Goal: Information Seeking & Learning: Find specific fact

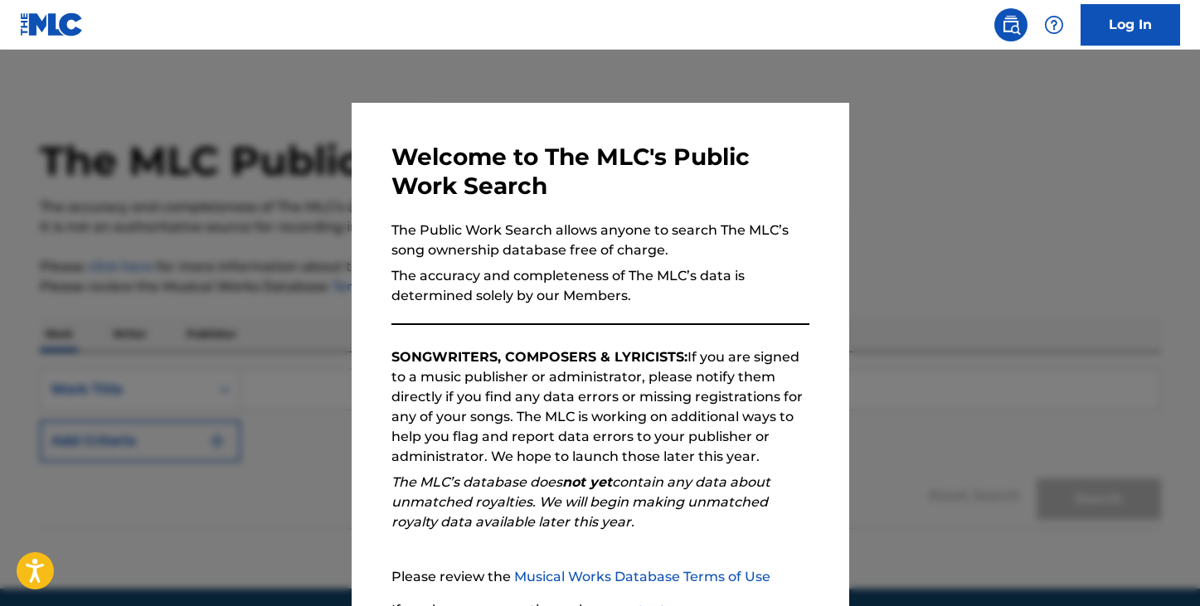
click at [954, 211] on div at bounding box center [600, 353] width 1200 height 606
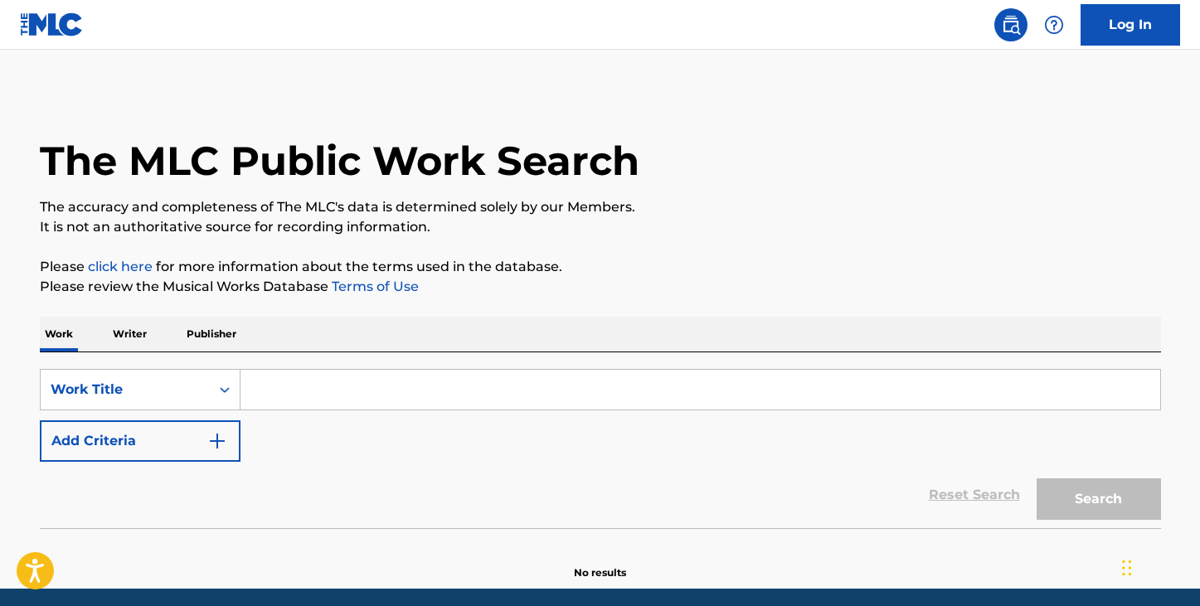
drag, startPoint x: 267, startPoint y: 392, endPoint x: 274, endPoint y: 363, distance: 29.8
click at [267, 392] on input "Search Form" at bounding box center [700, 390] width 920 height 40
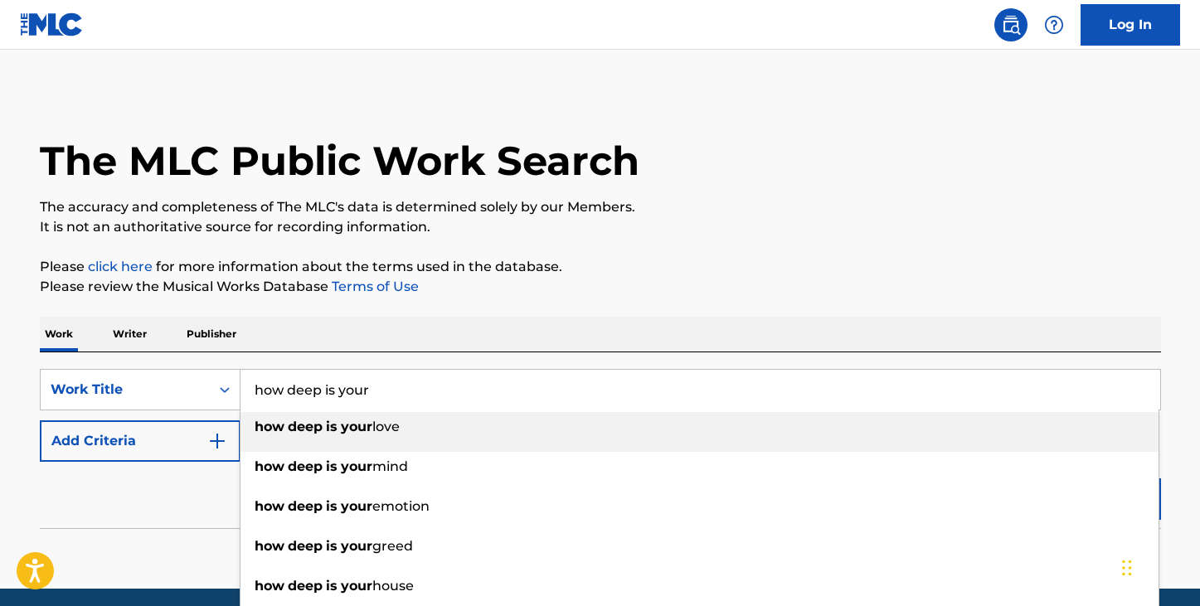
type input "how deep is your"
click at [309, 437] on div "how deep is your love" at bounding box center [699, 427] width 918 height 30
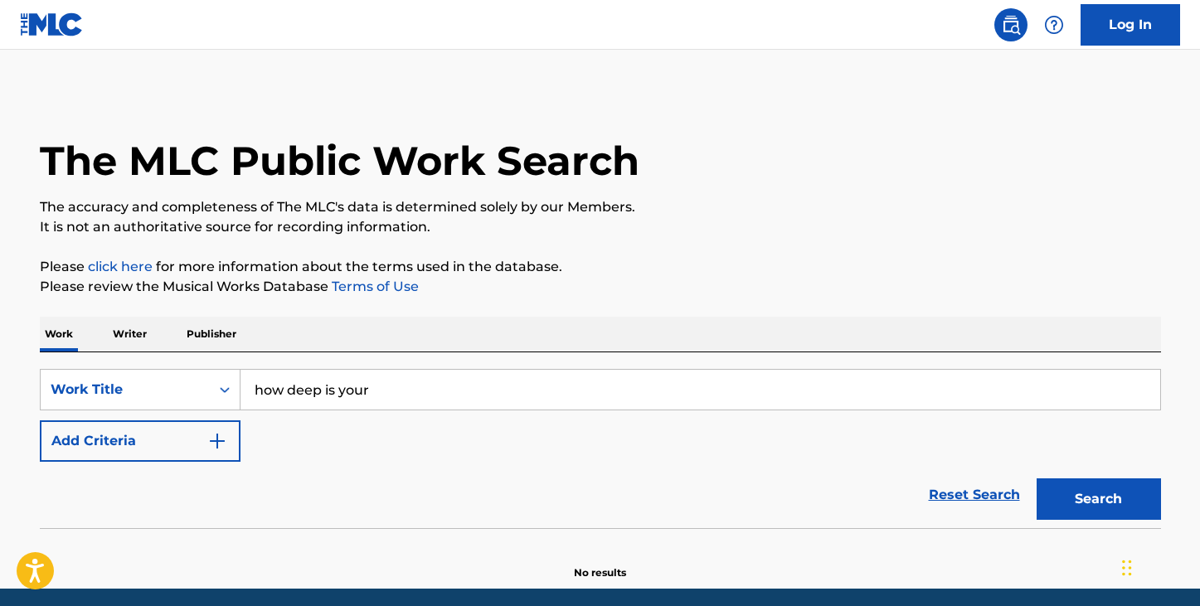
click at [1075, 491] on button "Search" at bounding box center [1098, 498] width 124 height 41
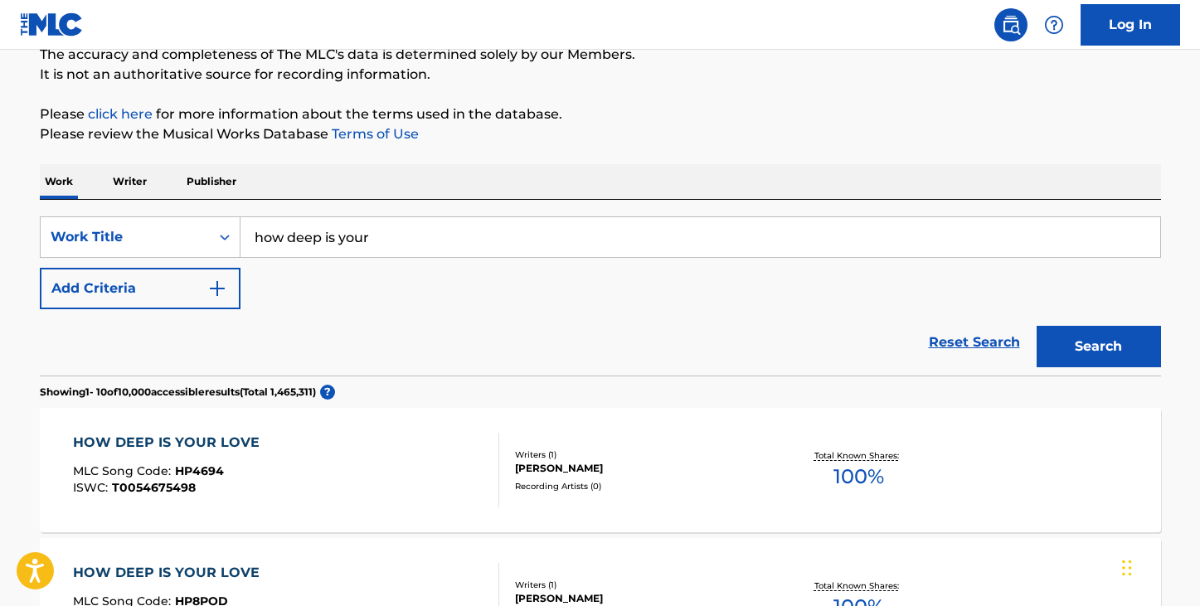
scroll to position [206, 0]
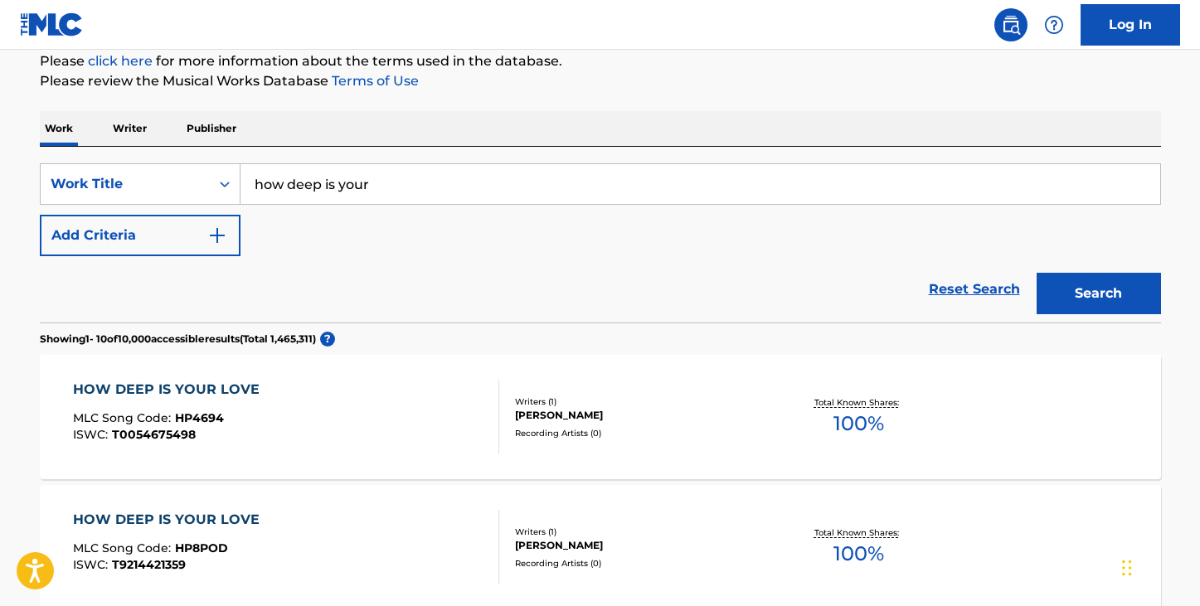
click at [594, 438] on div "Recording Artists ( 0 )" at bounding box center [640, 433] width 250 height 12
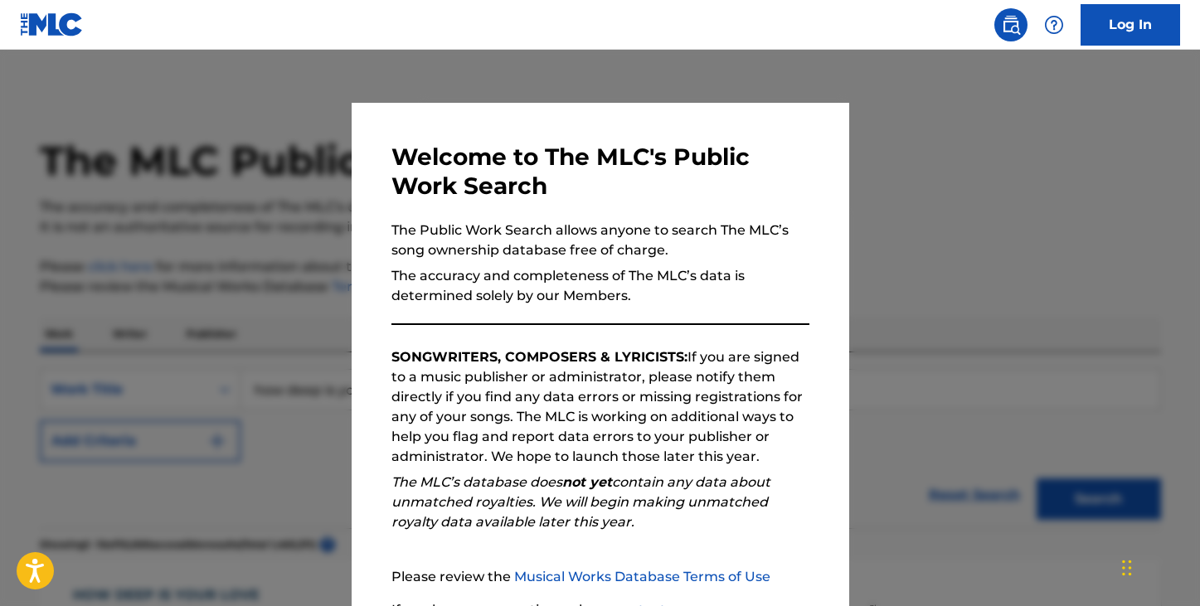
scroll to position [206, 0]
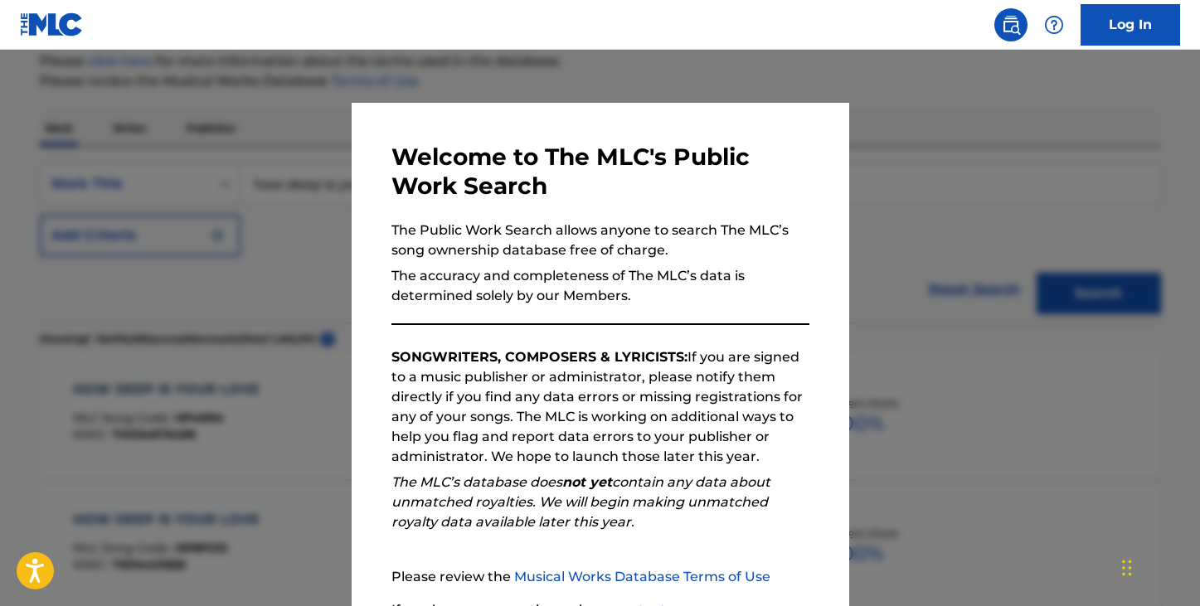
click at [254, 315] on div at bounding box center [600, 353] width 1200 height 606
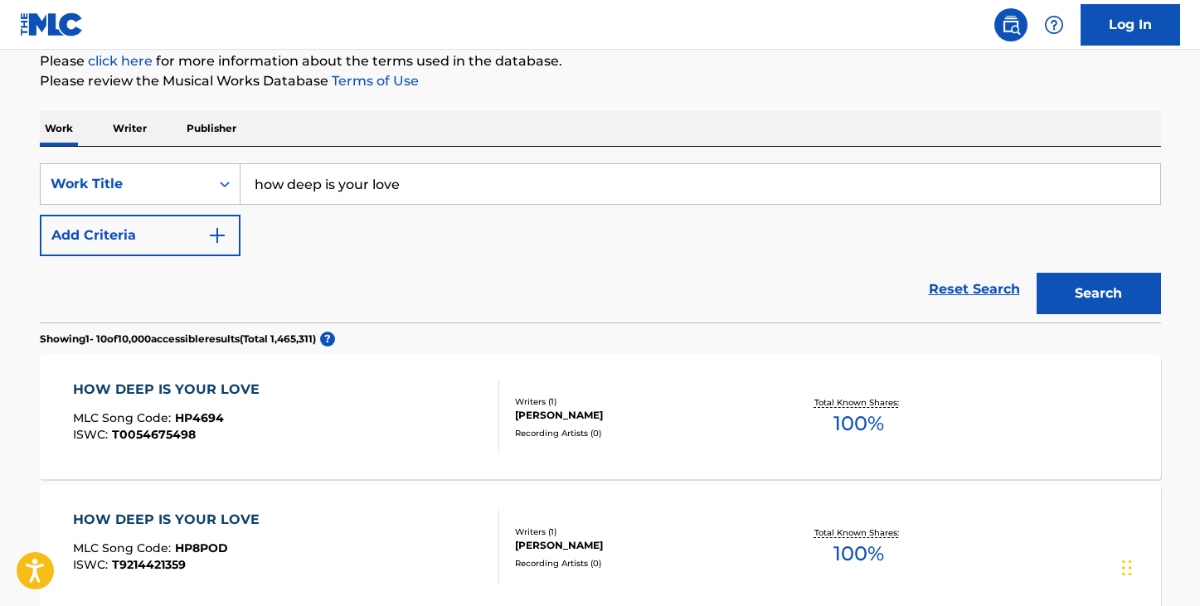
click at [216, 241] on img "Search Form" at bounding box center [217, 236] width 20 height 20
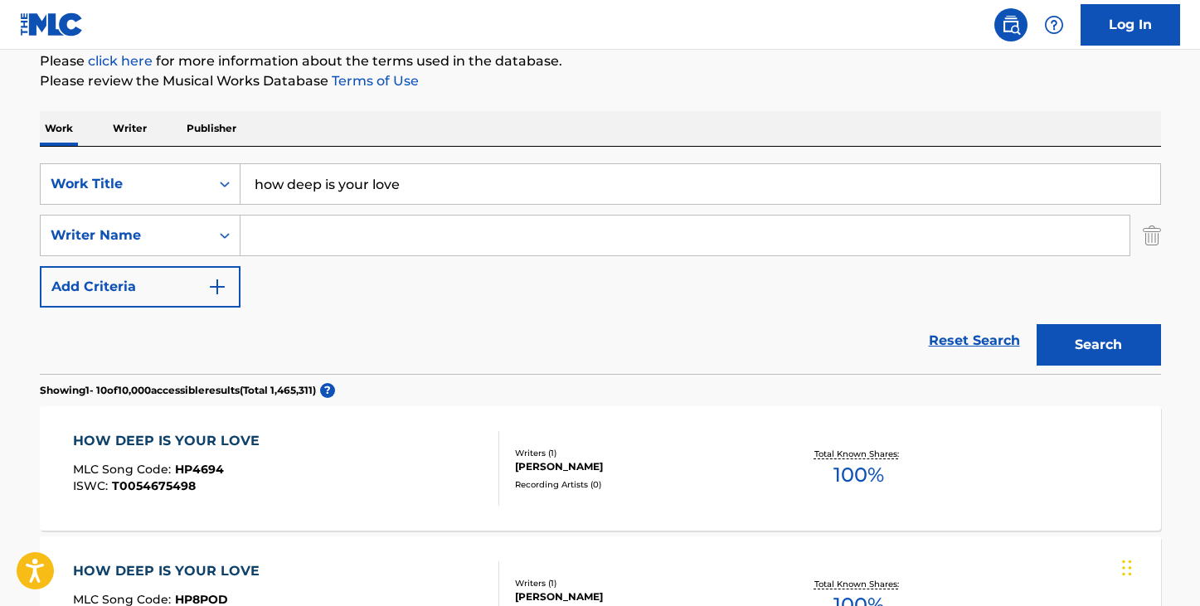
click at [308, 249] on input "Search Form" at bounding box center [684, 236] width 889 height 40
type input "bee gees"
click at [1036, 324] on button "Search" at bounding box center [1098, 344] width 124 height 41
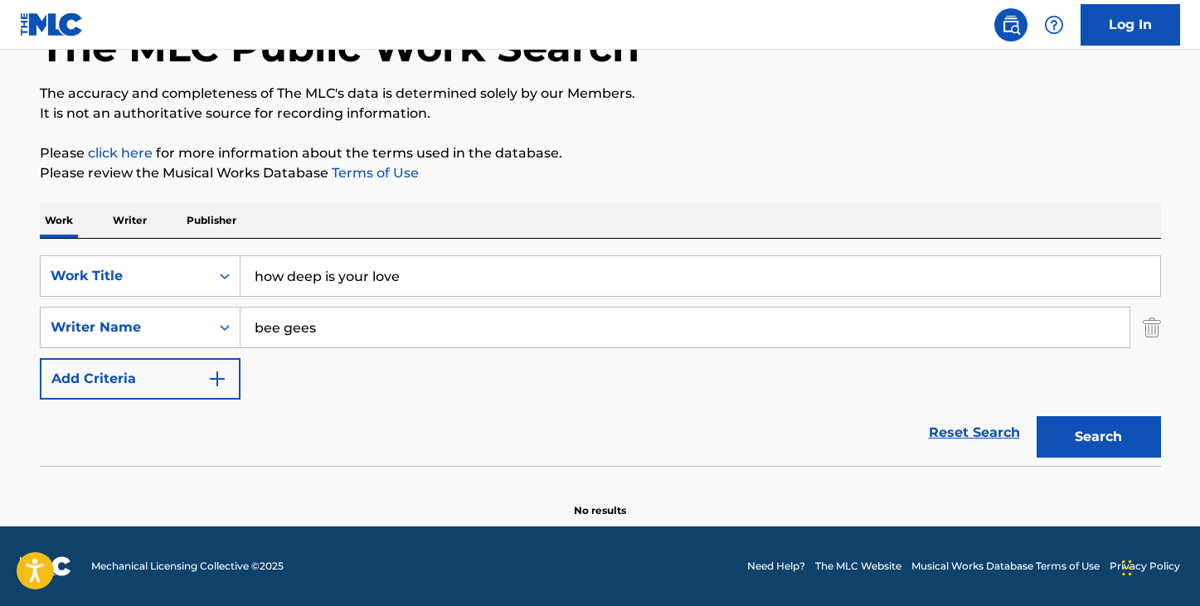
scroll to position [114, 0]
click at [440, 328] on input "bee gees" at bounding box center [684, 328] width 889 height 40
type input "[PERSON_NAME]"
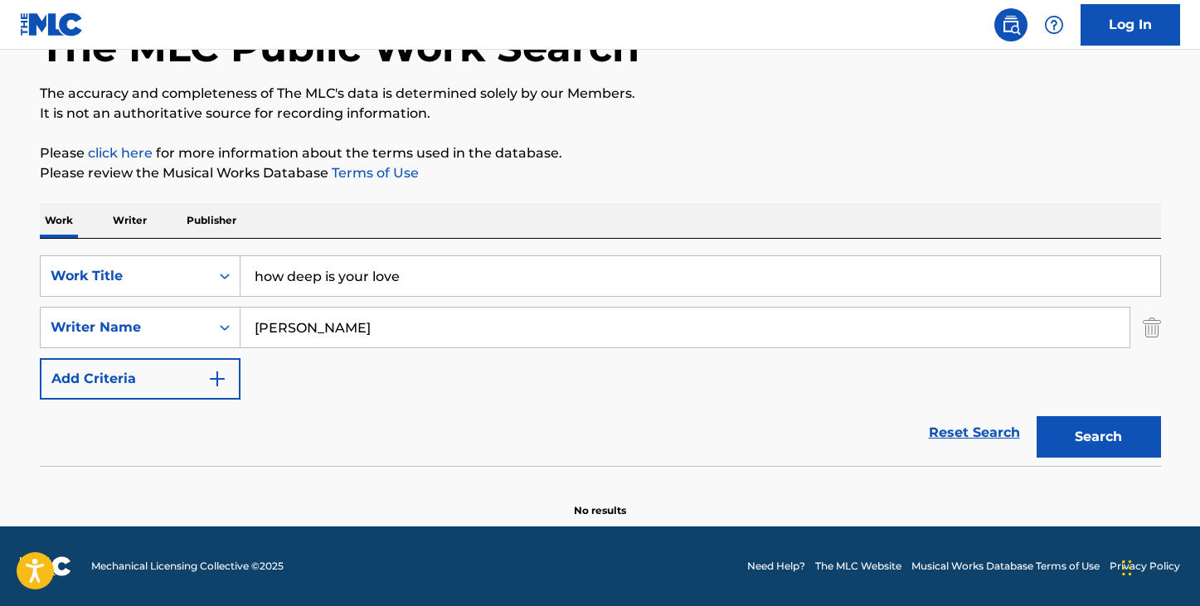
click at [1036, 416] on button "Search" at bounding box center [1098, 436] width 124 height 41
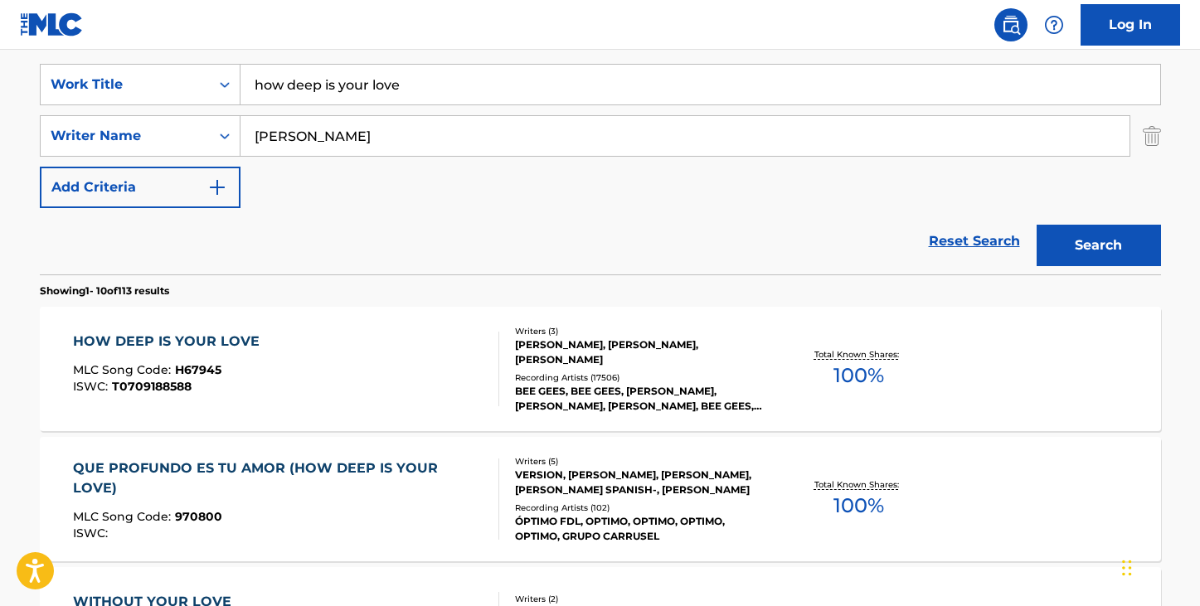
scroll to position [307, 0]
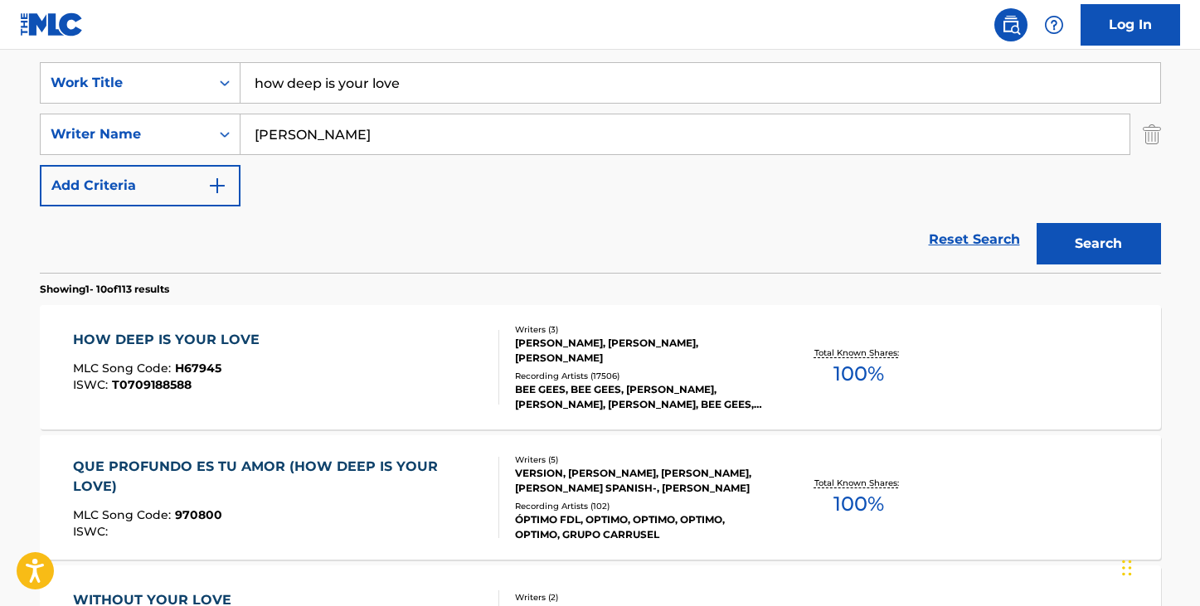
click at [585, 378] on div "Recording Artists ( 17506 )" at bounding box center [640, 376] width 250 height 12
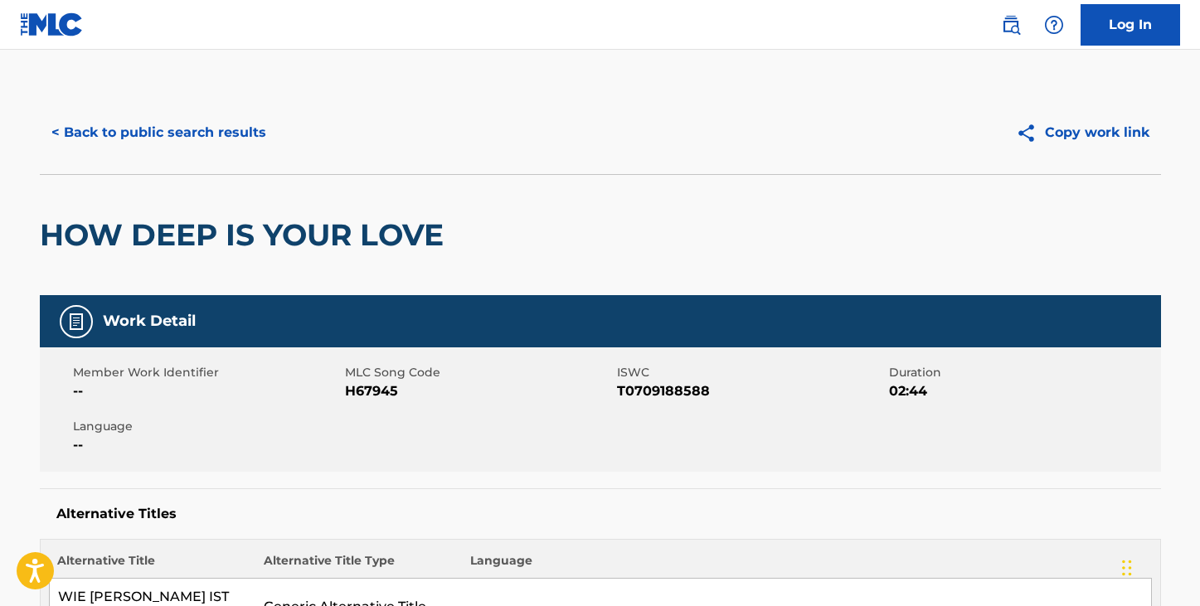
click at [661, 388] on span "T0709188588" at bounding box center [751, 391] width 268 height 20
copy span "T0709188588"
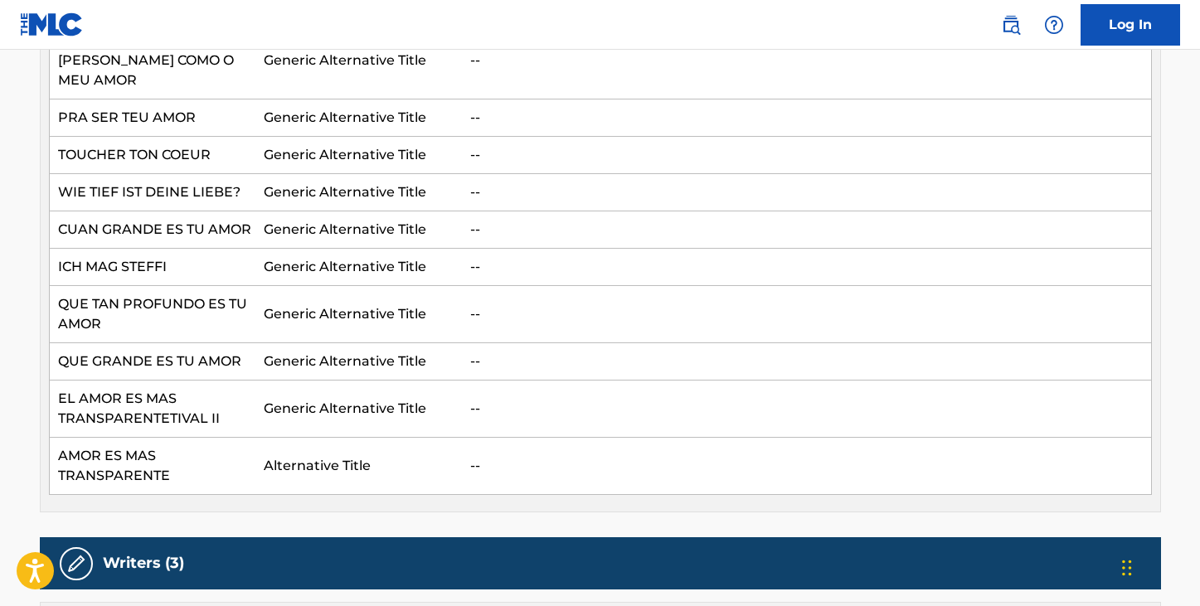
scroll to position [949, 0]
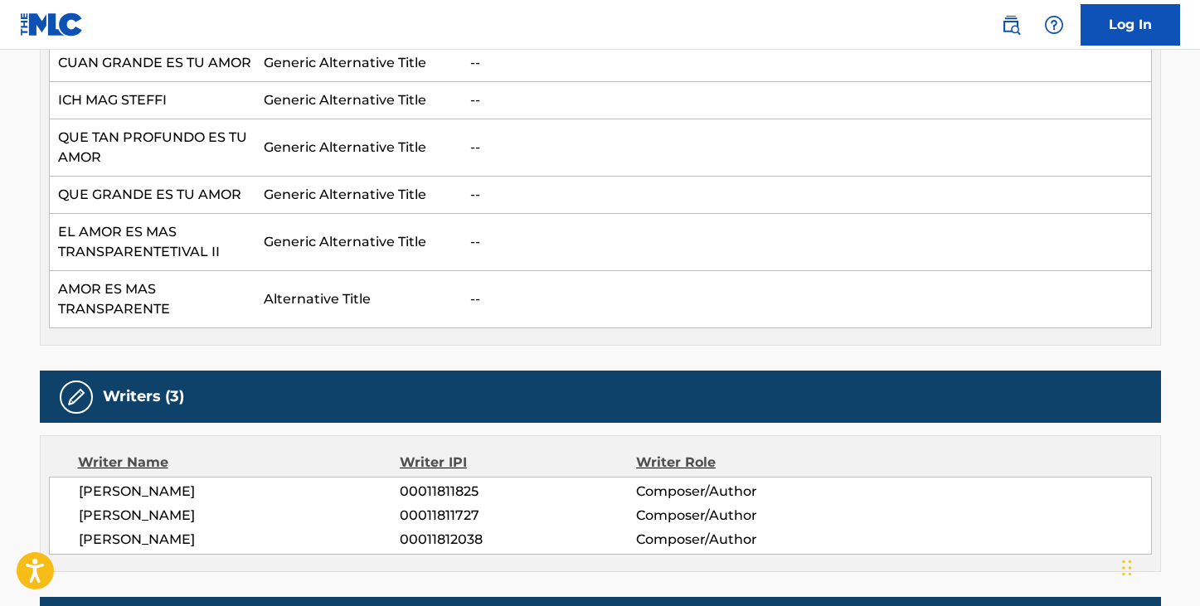
click at [229, 482] on span "[PERSON_NAME]" at bounding box center [240, 492] width 322 height 20
copy div "[PERSON_NAME]"
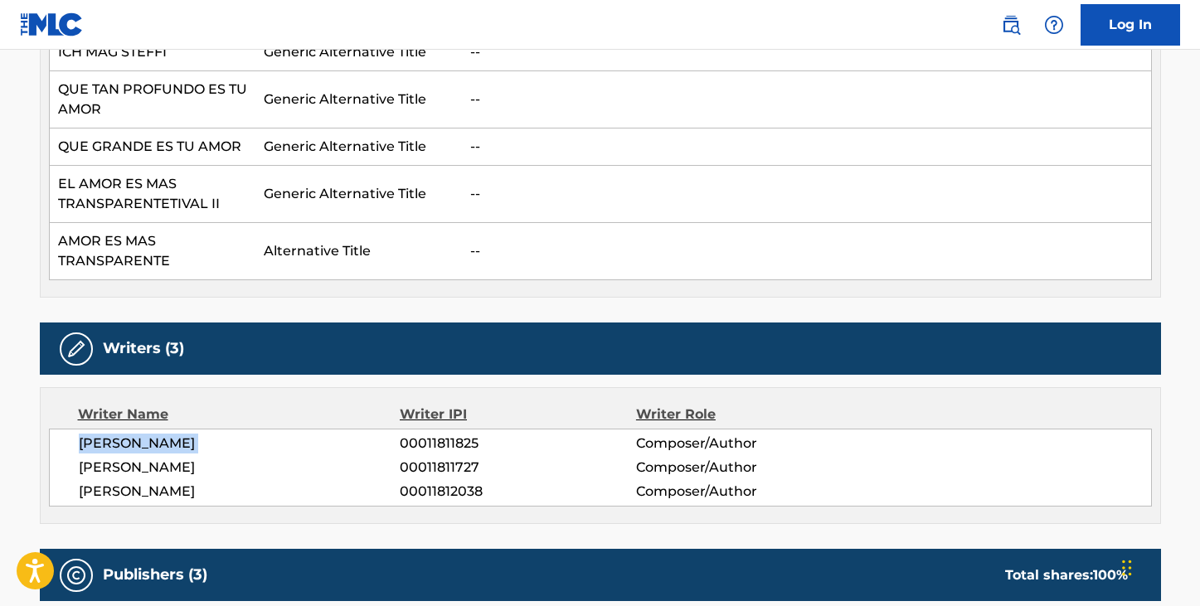
scroll to position [1000, 0]
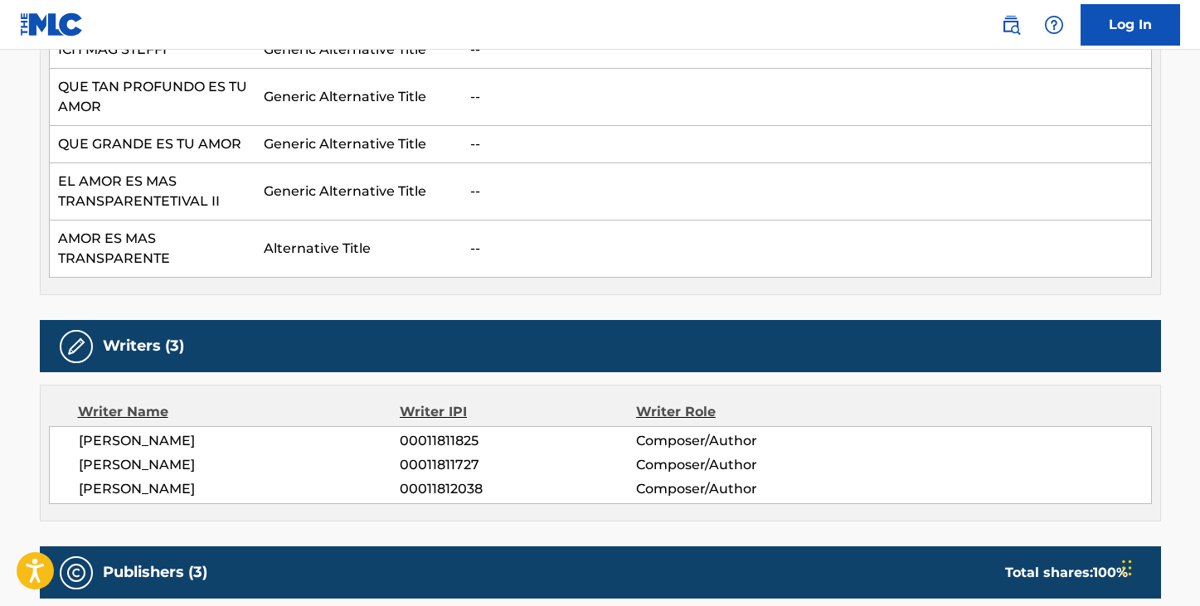
click at [148, 455] on span "[PERSON_NAME]" at bounding box center [240, 465] width 322 height 20
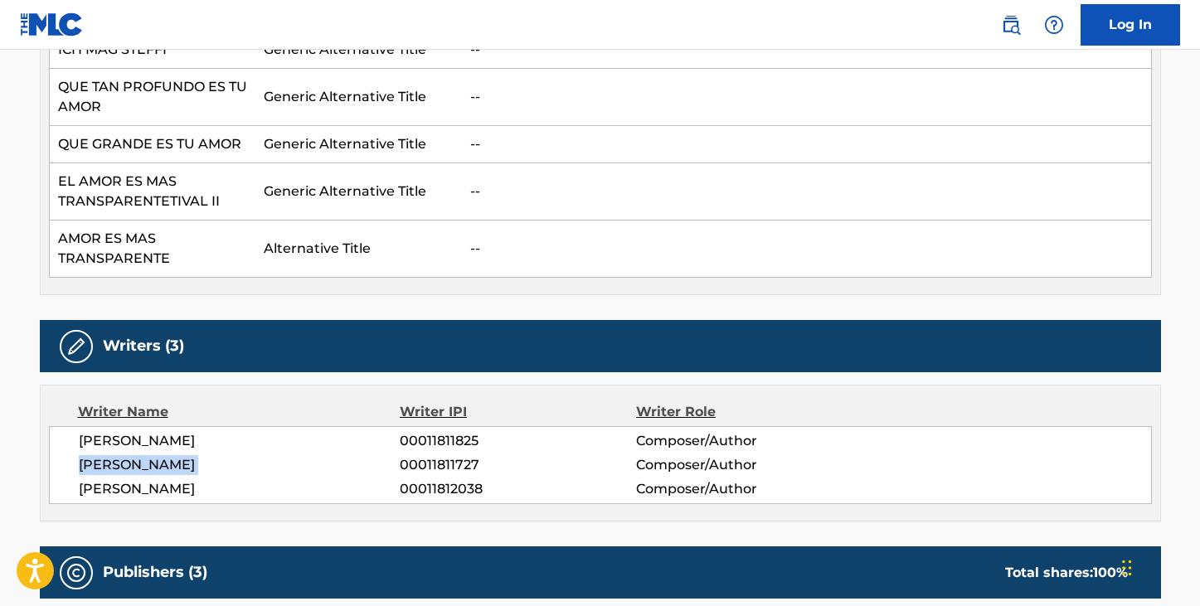
click at [148, 455] on span "[PERSON_NAME]" at bounding box center [240, 465] width 322 height 20
click at [114, 479] on span "[PERSON_NAME]" at bounding box center [240, 489] width 322 height 20
copy div "[PERSON_NAME]"
